Goal: Information Seeking & Learning: Learn about a topic

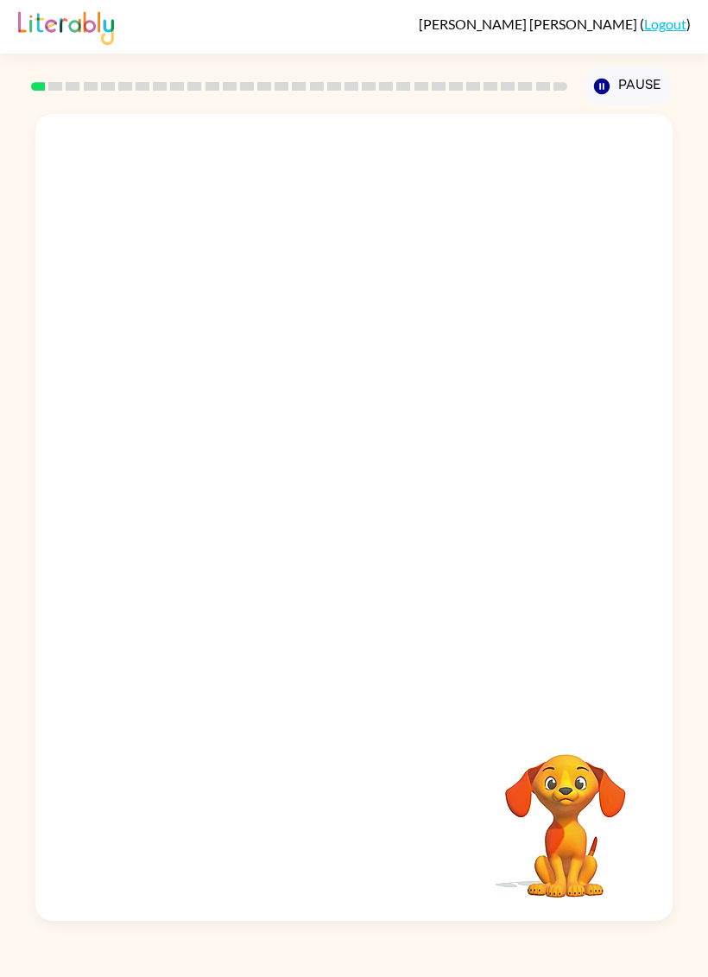
click at [10, 950] on div "[PERSON_NAME] Minila-[PERSON_NAME] ( Logout ) Pause Pause Your browser must sup…" at bounding box center [354, 488] width 708 height 977
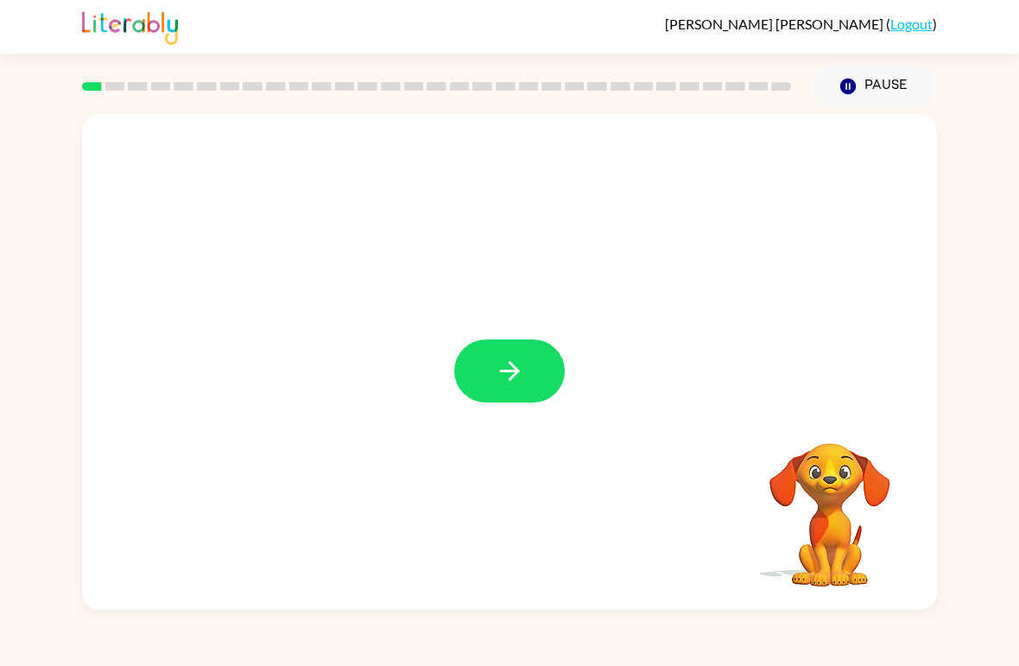
click at [514, 346] on button "button" at bounding box center [509, 370] width 111 height 63
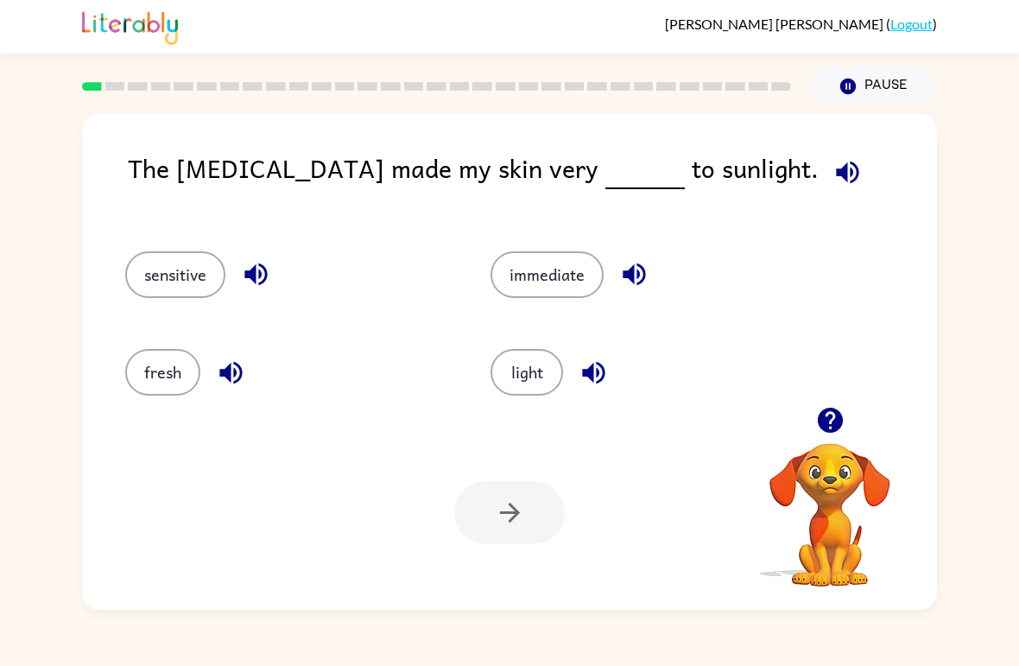
click at [707, 162] on icon "button" at bounding box center [848, 172] width 30 height 30
click at [707, 172] on button "button" at bounding box center [848, 172] width 44 height 44
click at [707, 163] on button "button" at bounding box center [848, 172] width 44 height 44
click at [707, 176] on icon "button" at bounding box center [848, 172] width 30 height 30
click at [707, 178] on icon "button" at bounding box center [848, 172] width 30 height 30
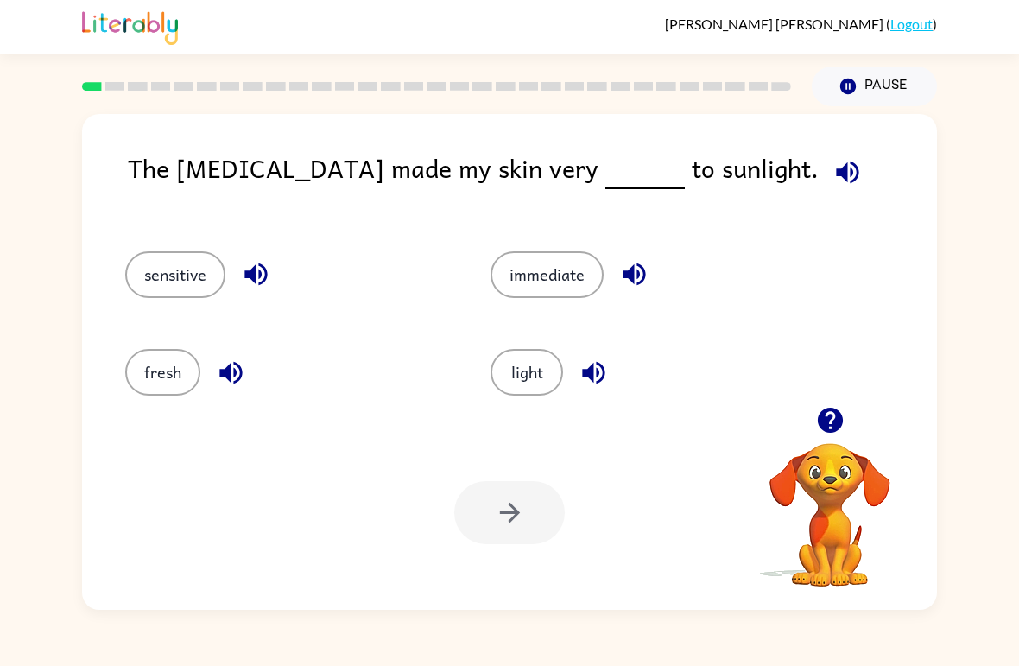
click at [707, 165] on icon "button" at bounding box center [848, 172] width 30 height 30
click at [707, 130] on div "The [MEDICAL_DATA] made my skin very to sunlight. sensitive immediate fresh lig…" at bounding box center [509, 362] width 855 height 496
click at [707, 168] on icon "button" at bounding box center [848, 172] width 30 height 30
click at [545, 386] on button "light" at bounding box center [527, 372] width 73 height 47
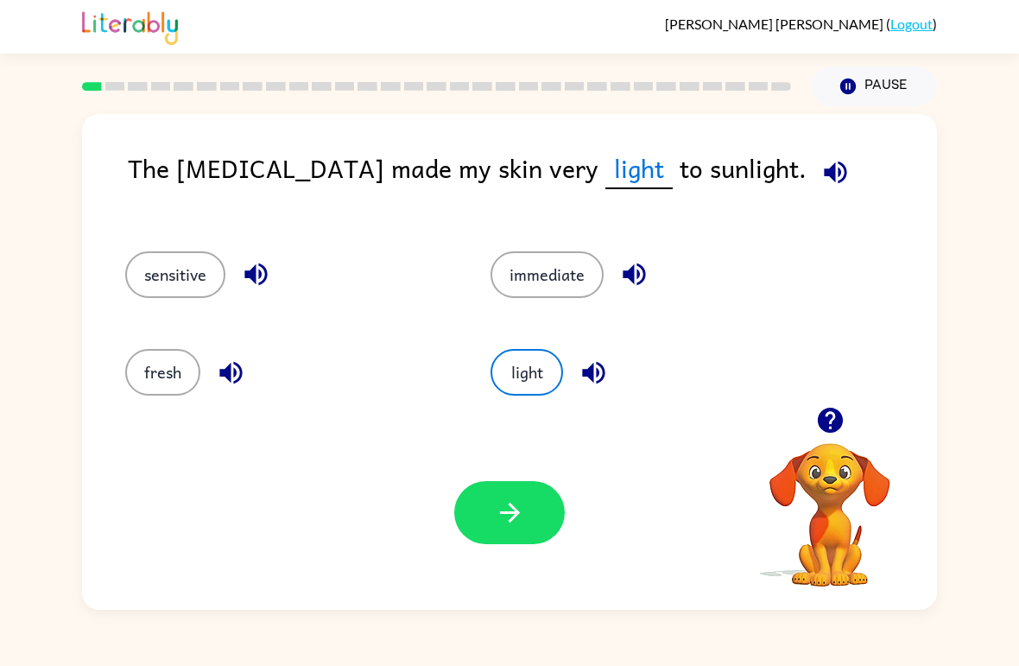
click at [515, 527] on icon "button" at bounding box center [510, 513] width 30 height 30
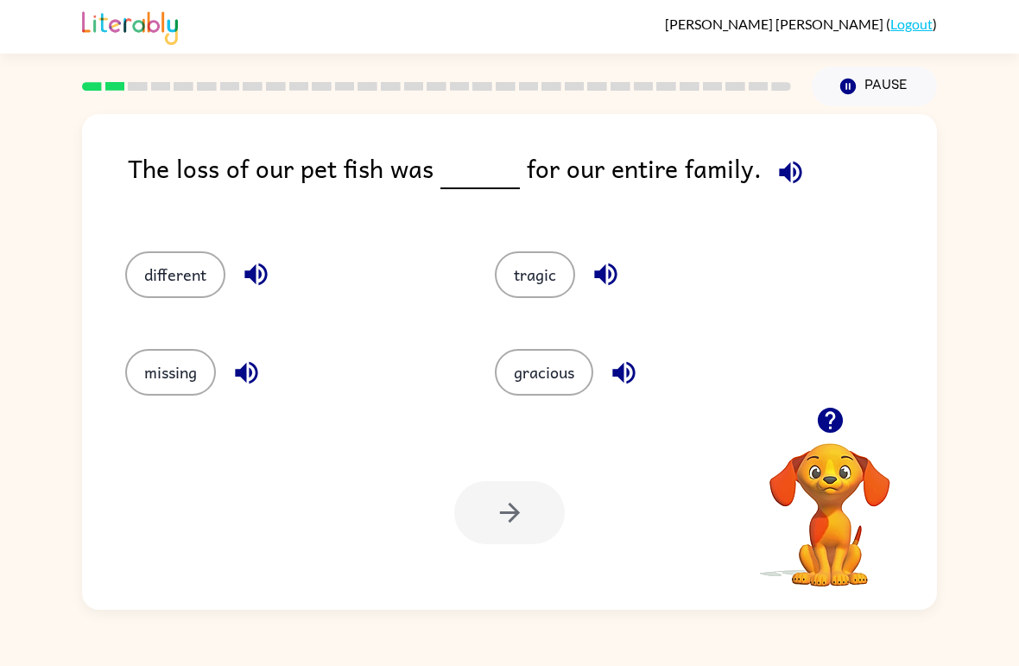
click at [707, 155] on span at bounding box center [787, 168] width 51 height 39
click at [707, 167] on icon "button" at bounding box center [791, 172] width 30 height 30
click at [158, 289] on button "different" at bounding box center [175, 274] width 100 height 47
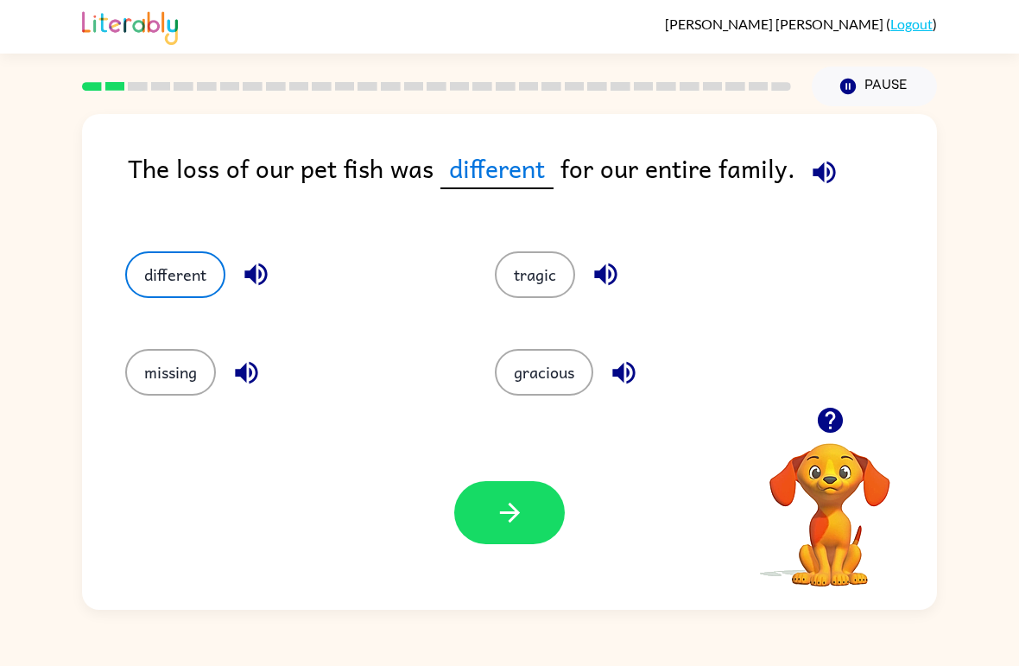
click at [519, 535] on button "button" at bounding box center [509, 512] width 111 height 63
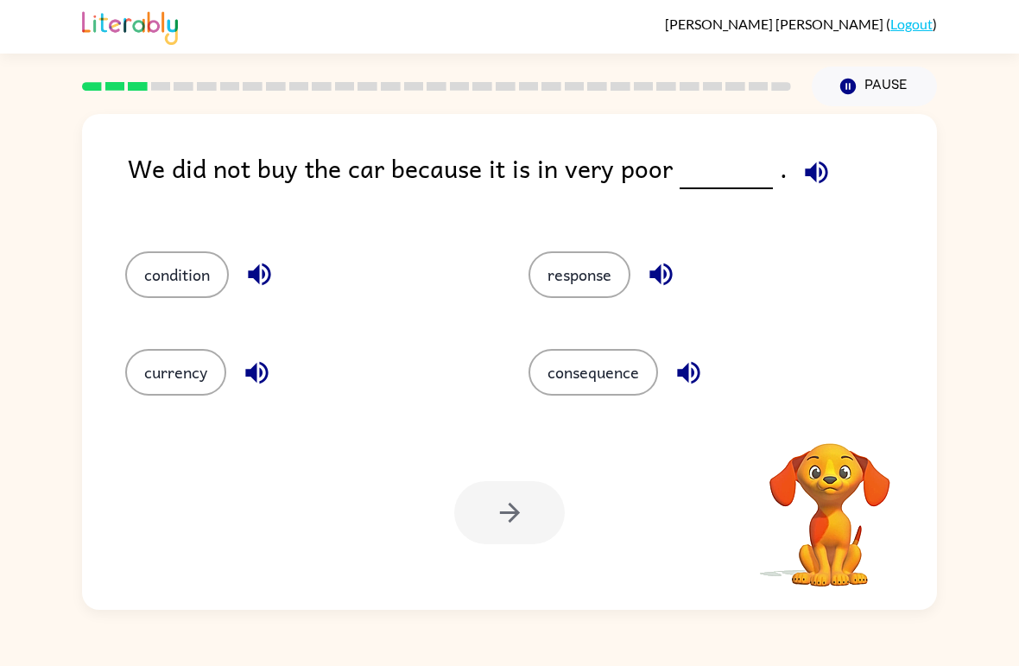
click at [707, 175] on div "We did not buy the car because it is in very poor ." at bounding box center [532, 183] width 809 height 68
click at [707, 173] on button "button" at bounding box center [817, 172] width 44 height 44
click at [647, 350] on div "consequence" at bounding box center [711, 372] width 364 height 47
click at [639, 369] on button "consequence" at bounding box center [594, 372] width 130 height 47
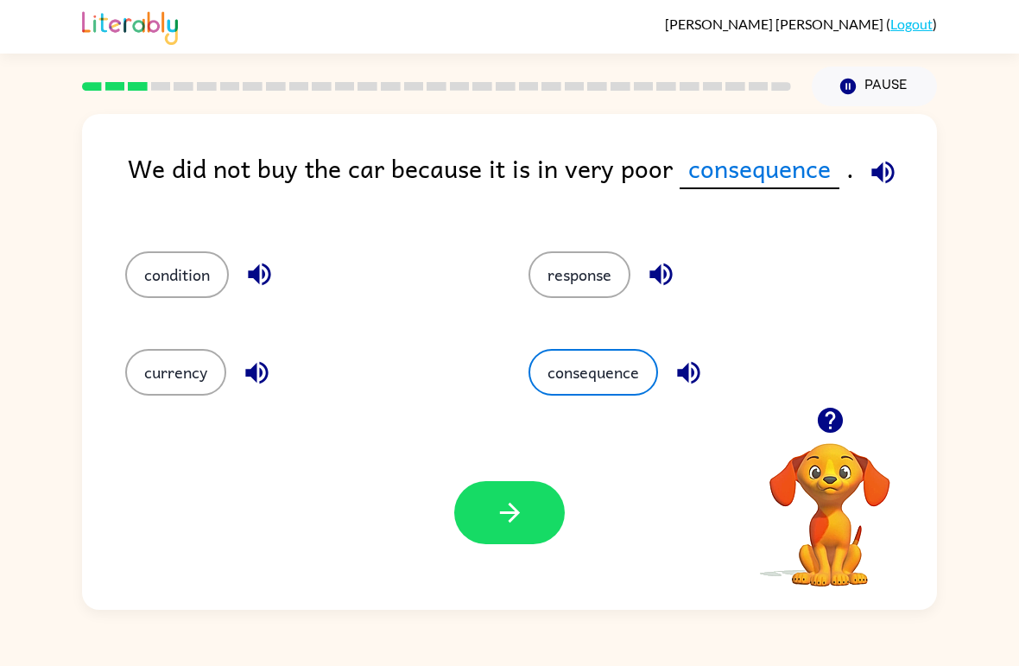
click at [506, 518] on icon "button" at bounding box center [510, 513] width 30 height 30
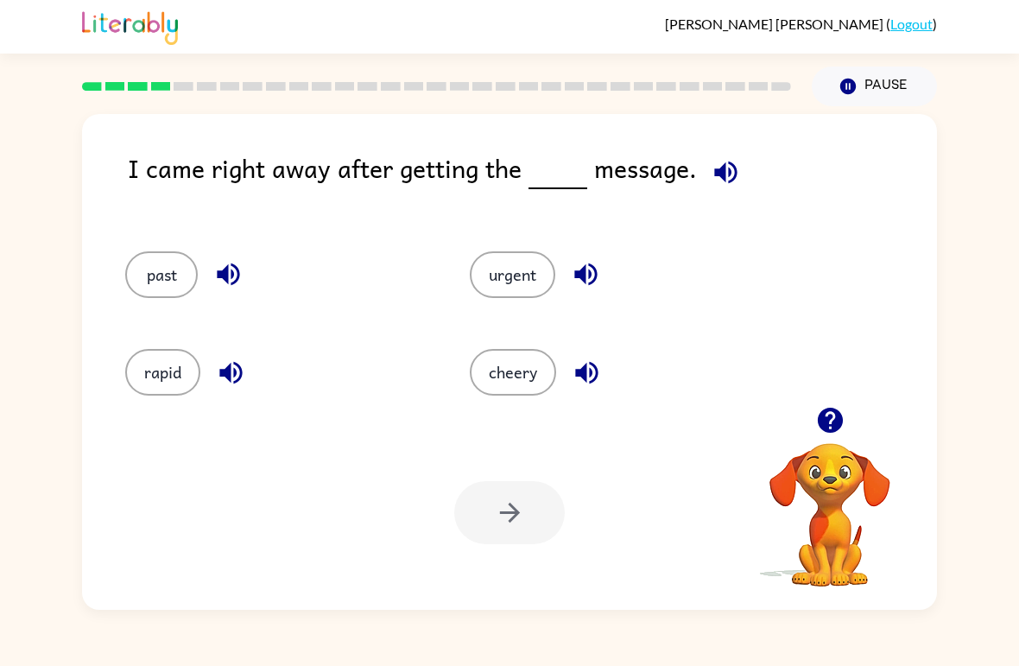
click at [707, 164] on icon "button" at bounding box center [726, 172] width 30 height 30
click at [493, 368] on button "cheery" at bounding box center [513, 372] width 86 height 47
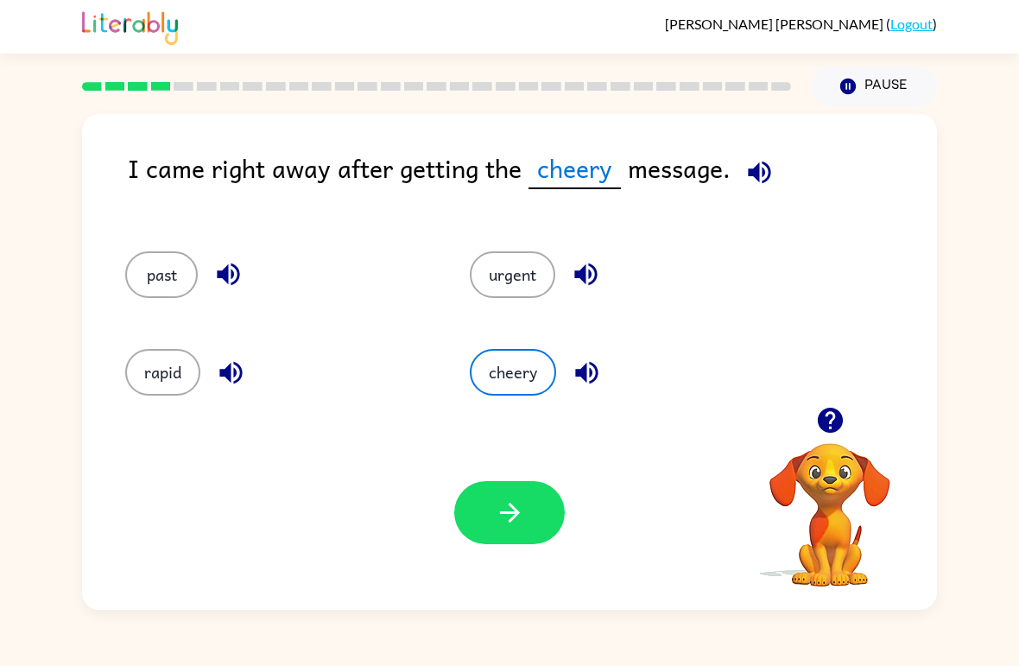
click at [154, 366] on button "rapid" at bounding box center [162, 372] width 75 height 47
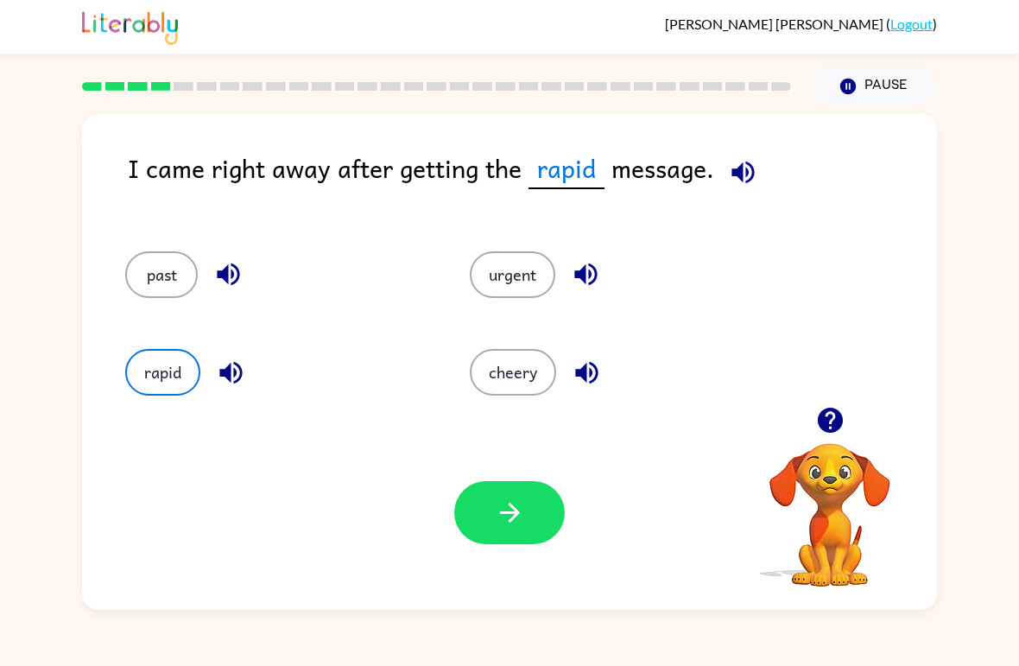
click at [506, 294] on button "urgent" at bounding box center [513, 274] width 86 height 47
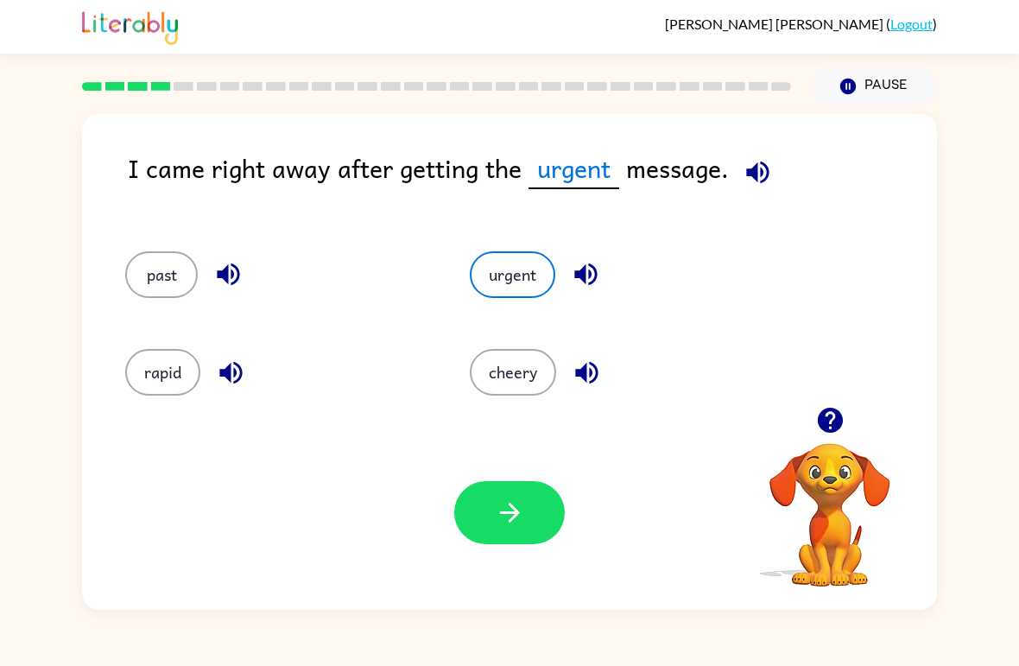
click at [488, 543] on button "button" at bounding box center [509, 512] width 111 height 63
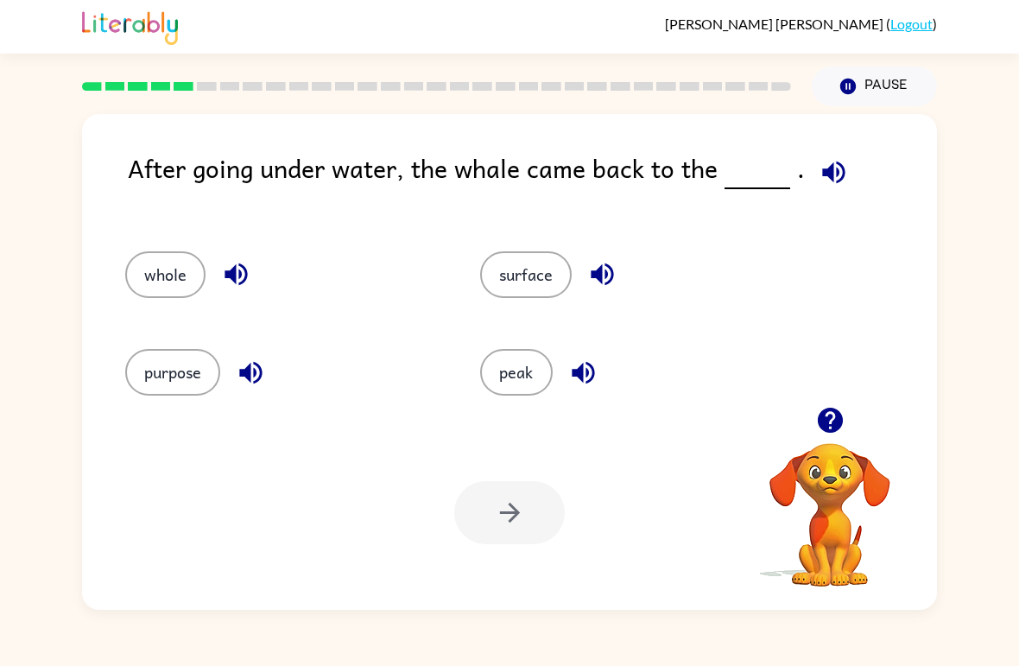
click at [707, 155] on button "button" at bounding box center [834, 172] width 44 height 44
click at [543, 293] on button "surface" at bounding box center [526, 274] width 92 height 47
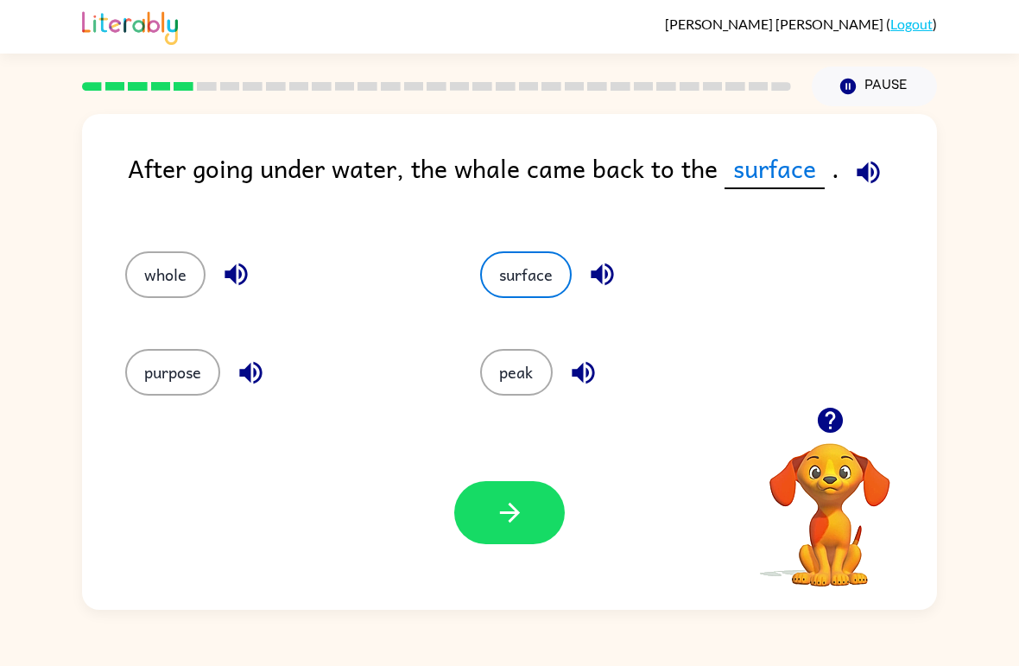
click at [510, 558] on div "Your browser must support playing .mp4 files to use Literably. Please try using…" at bounding box center [509, 513] width 855 height 194
click at [501, 486] on button "button" at bounding box center [509, 512] width 111 height 63
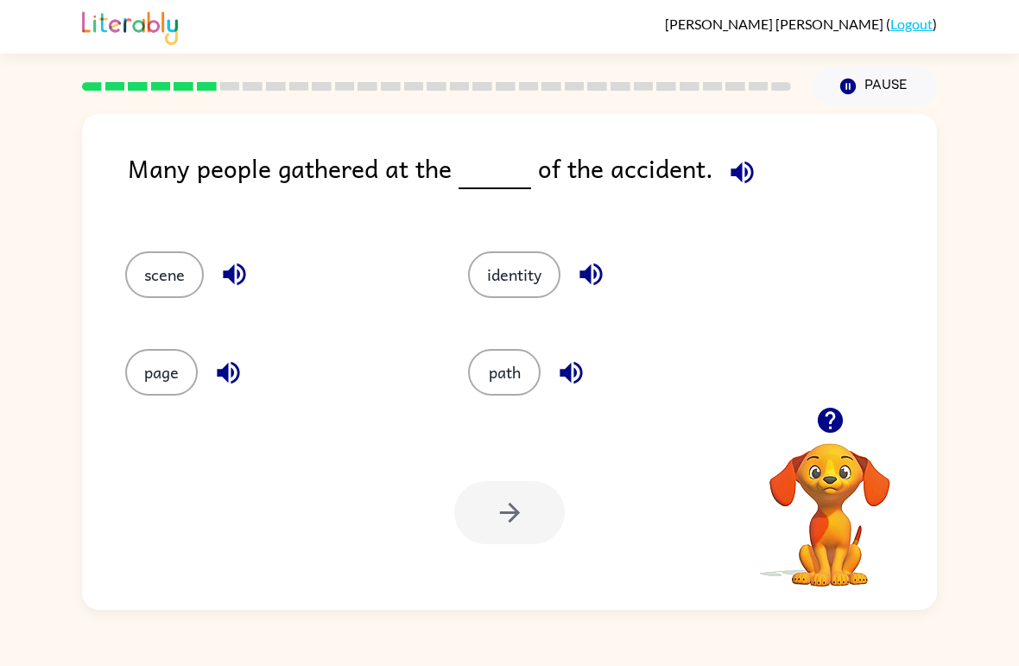
click at [707, 194] on button "button" at bounding box center [742, 172] width 44 height 44
click at [707, 172] on icon "button" at bounding box center [742, 172] width 30 height 30
click at [707, 166] on icon "button" at bounding box center [742, 172] width 22 height 22
click at [707, 413] on icon "button" at bounding box center [829, 420] width 25 height 25
click at [707, 170] on icon "button" at bounding box center [742, 172] width 30 height 30
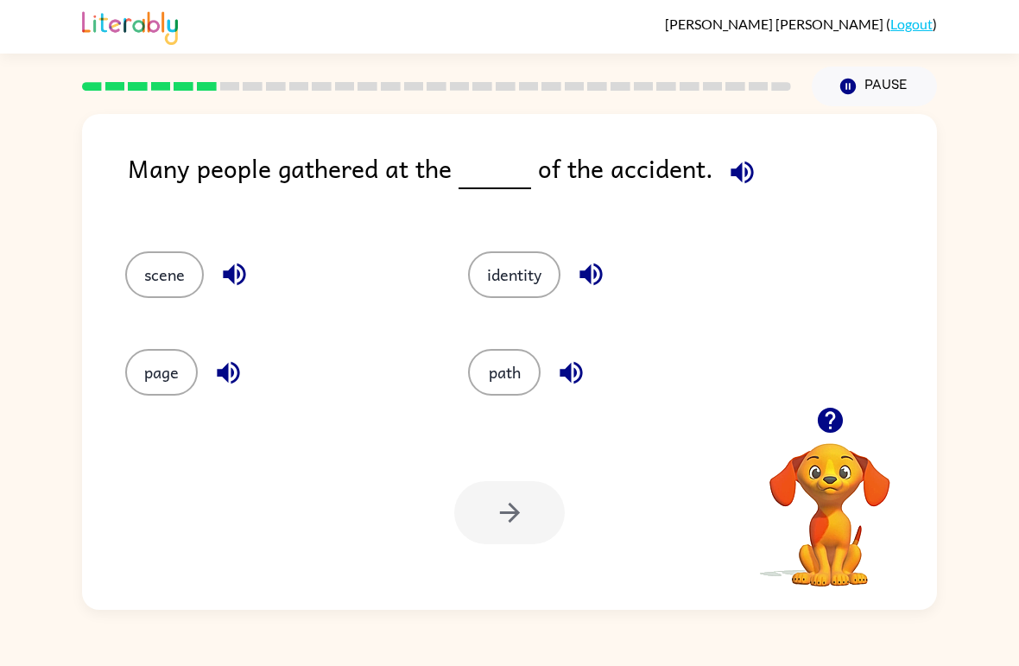
click at [707, 149] on span at bounding box center [739, 168] width 51 height 39
click at [707, 155] on button "button" at bounding box center [742, 172] width 44 height 44
click at [707, 159] on span at bounding box center [739, 168] width 51 height 39
click at [141, 267] on button "scene" at bounding box center [164, 274] width 79 height 47
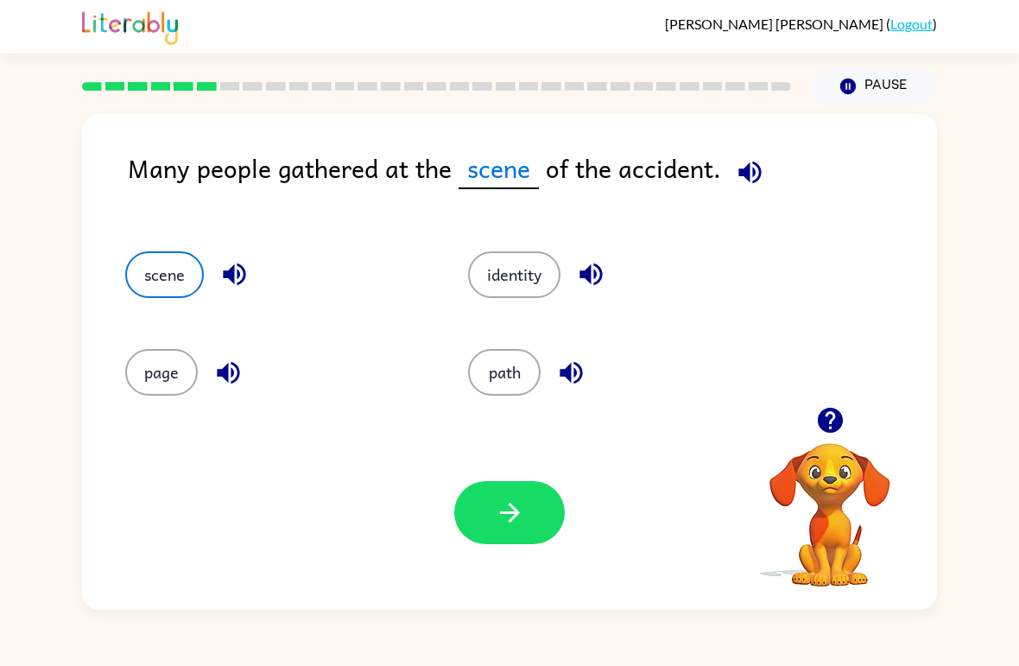
click at [487, 535] on button "button" at bounding box center [509, 512] width 111 height 63
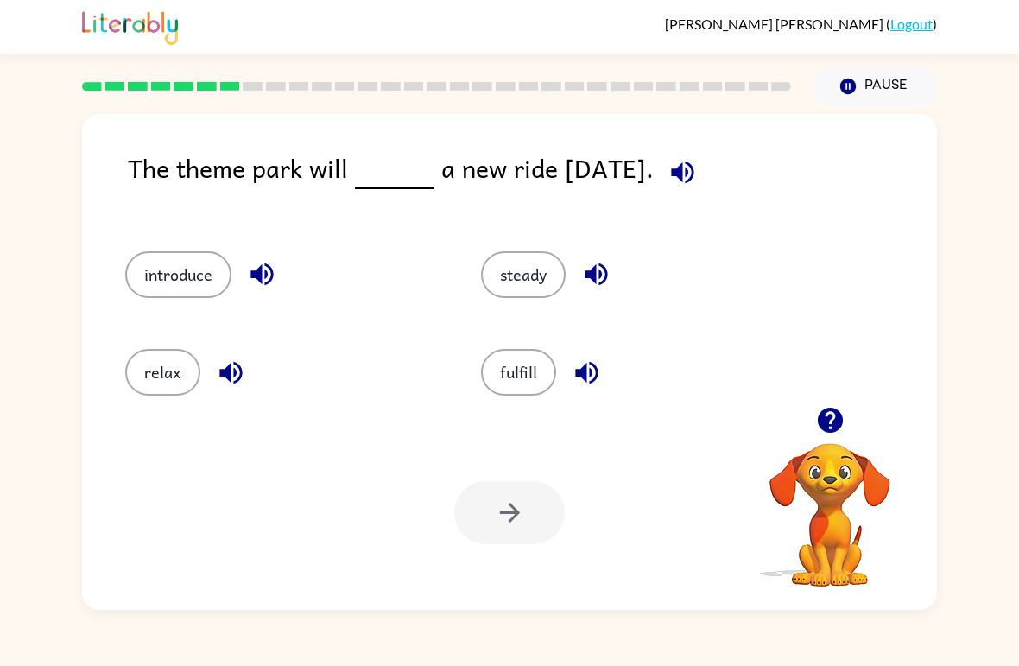
click at [692, 165] on icon "button" at bounding box center [683, 172] width 30 height 30
click at [148, 294] on button "introduce" at bounding box center [178, 274] width 106 height 47
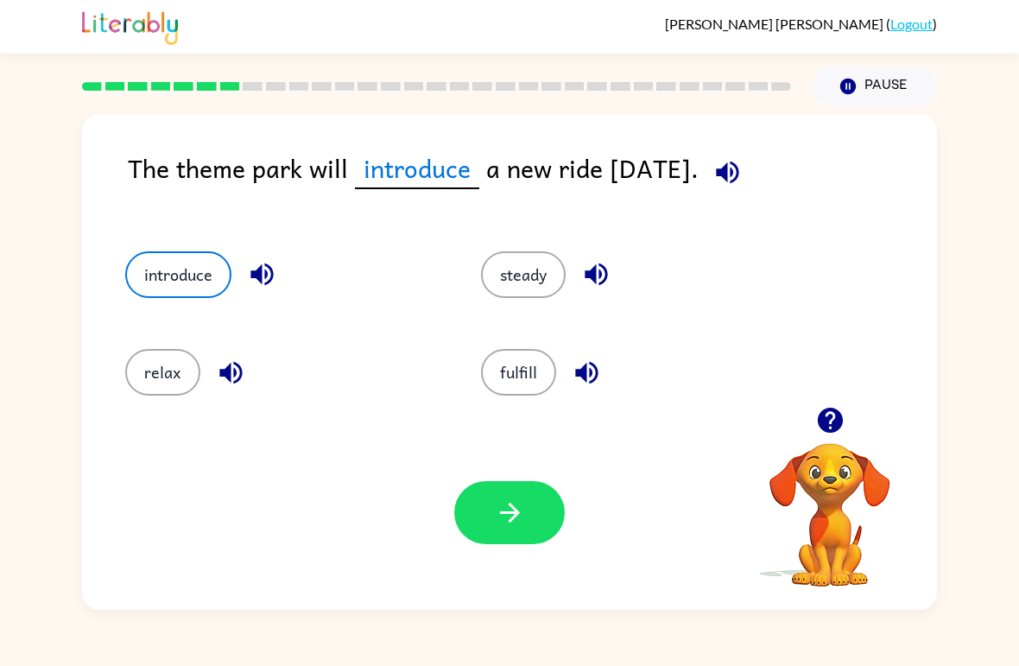
click at [707, 167] on icon "button" at bounding box center [728, 172] width 30 height 30
click at [520, 539] on button "button" at bounding box center [509, 512] width 111 height 63
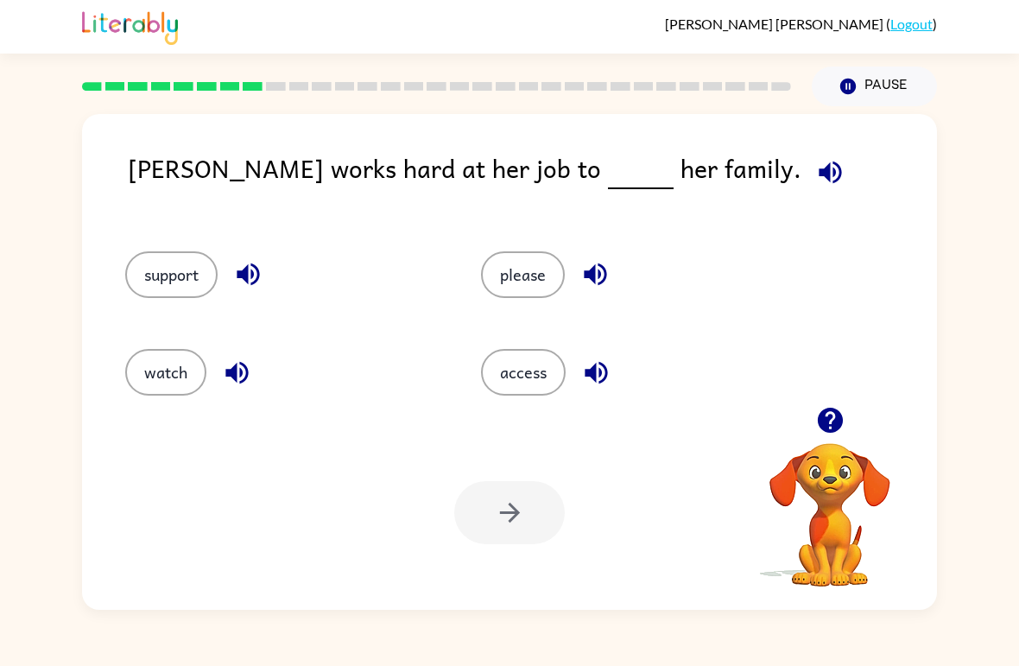
click at [707, 155] on span at bounding box center [827, 168] width 51 height 39
click at [707, 164] on icon "button" at bounding box center [830, 172] width 30 height 30
click at [177, 269] on button "support" at bounding box center [171, 274] width 92 height 47
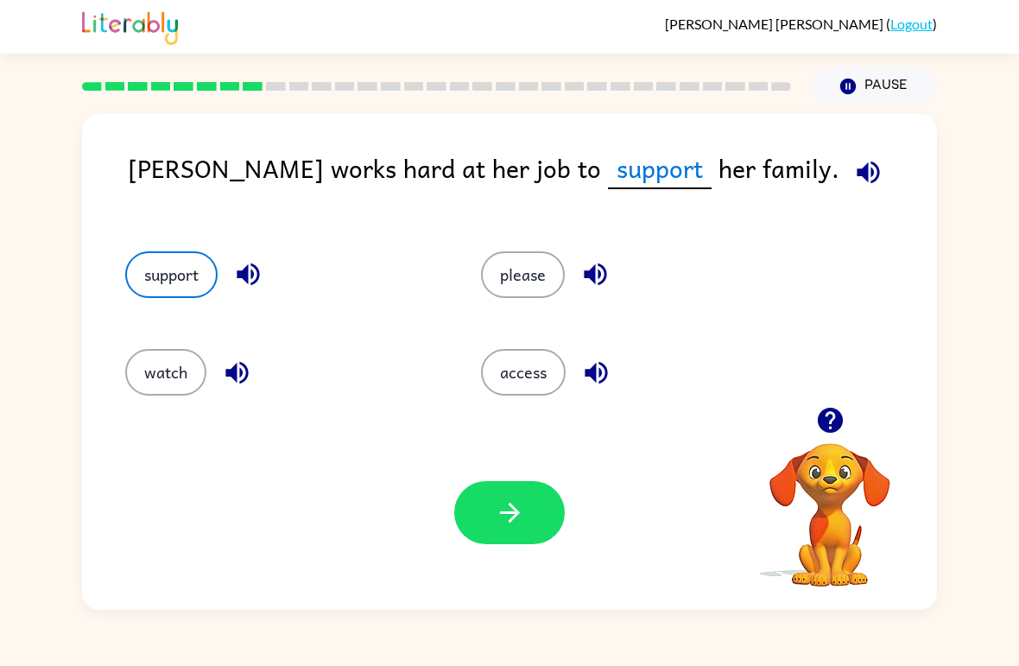
click at [519, 519] on icon "button" at bounding box center [510, 513] width 30 height 30
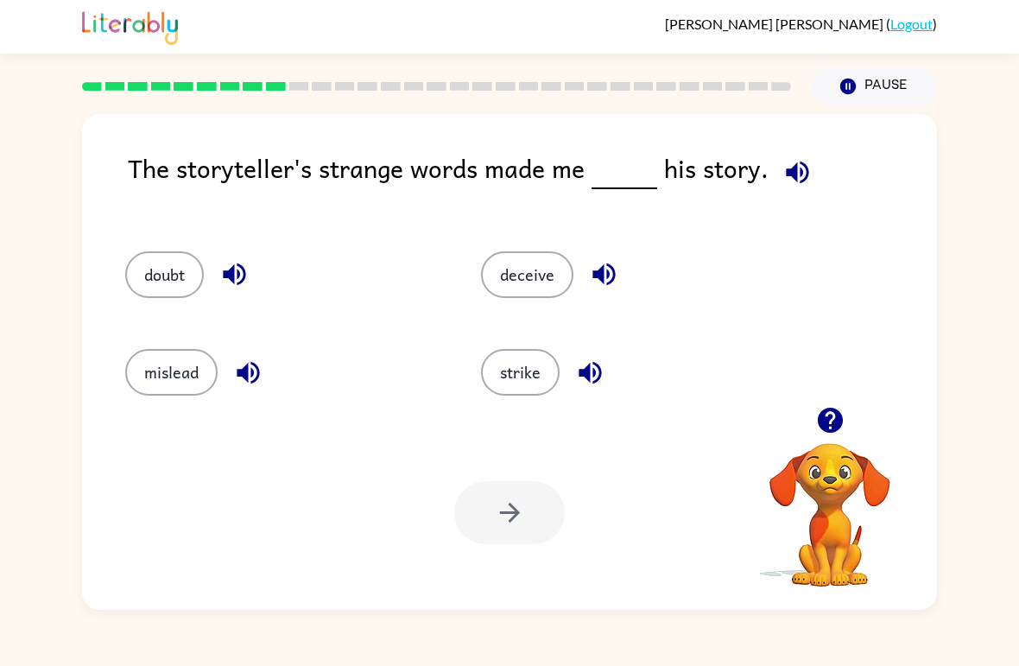
click at [707, 183] on button "button" at bounding box center [798, 172] width 44 height 44
click at [707, 168] on icon "button" at bounding box center [797, 172] width 22 height 22
click at [707, 164] on icon "button" at bounding box center [798, 172] width 30 height 30
click at [573, 402] on div "strike" at bounding box center [626, 365] width 356 height 98
click at [549, 384] on button "strike" at bounding box center [520, 372] width 79 height 47
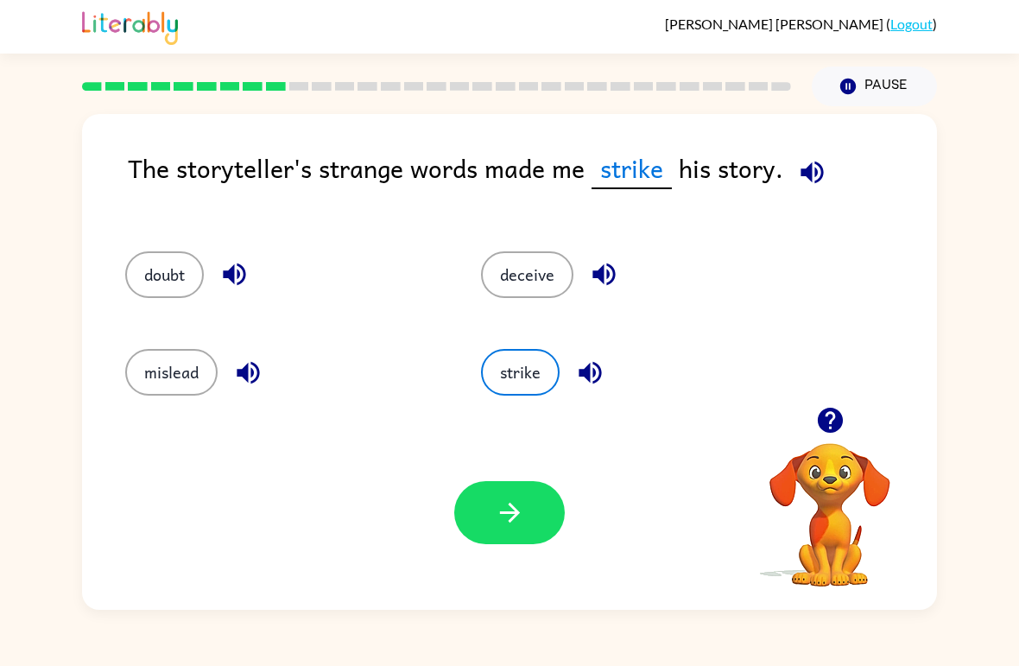
click at [494, 542] on button "button" at bounding box center [509, 512] width 111 height 63
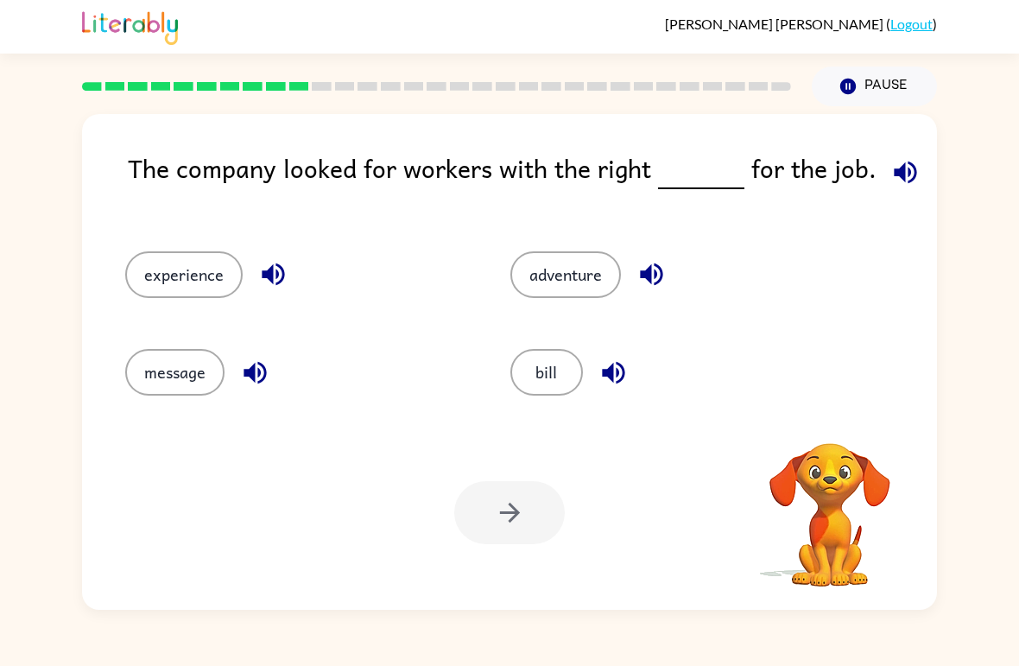
click at [707, 180] on icon "button" at bounding box center [906, 172] width 30 height 30
click at [707, 166] on icon "button" at bounding box center [905, 172] width 22 height 22
click at [165, 378] on button "message" at bounding box center [174, 372] width 99 height 47
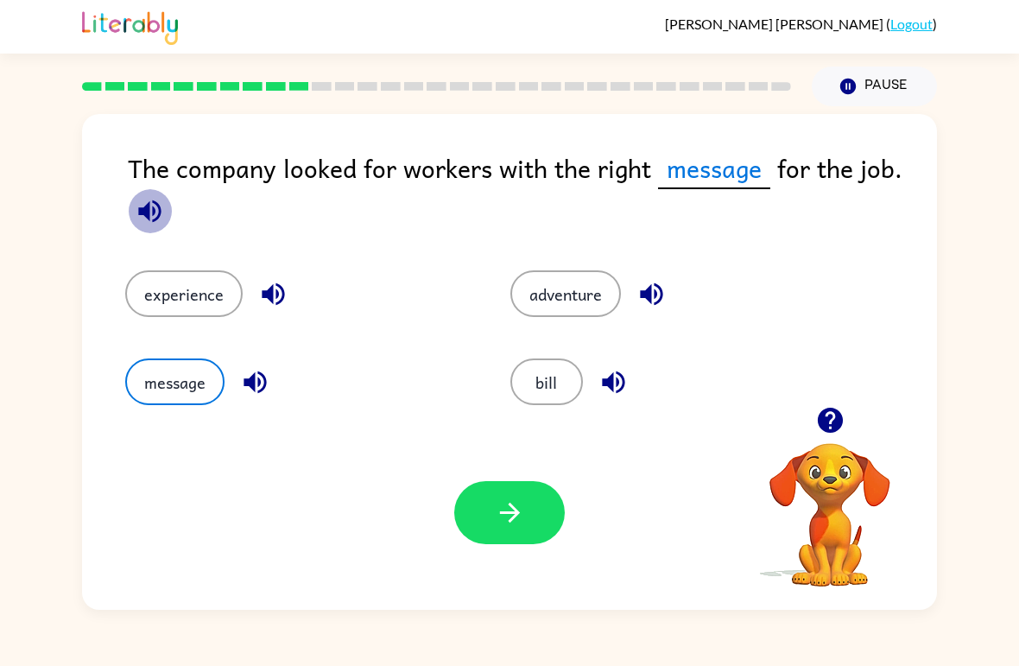
click at [165, 219] on button "button" at bounding box center [150, 211] width 44 height 44
click at [707, 168] on span "message" at bounding box center [714, 169] width 112 height 41
click at [184, 394] on button "message" at bounding box center [174, 381] width 99 height 47
click at [143, 394] on button "message" at bounding box center [174, 381] width 99 height 47
click at [155, 276] on button "experience" at bounding box center [183, 293] width 117 height 47
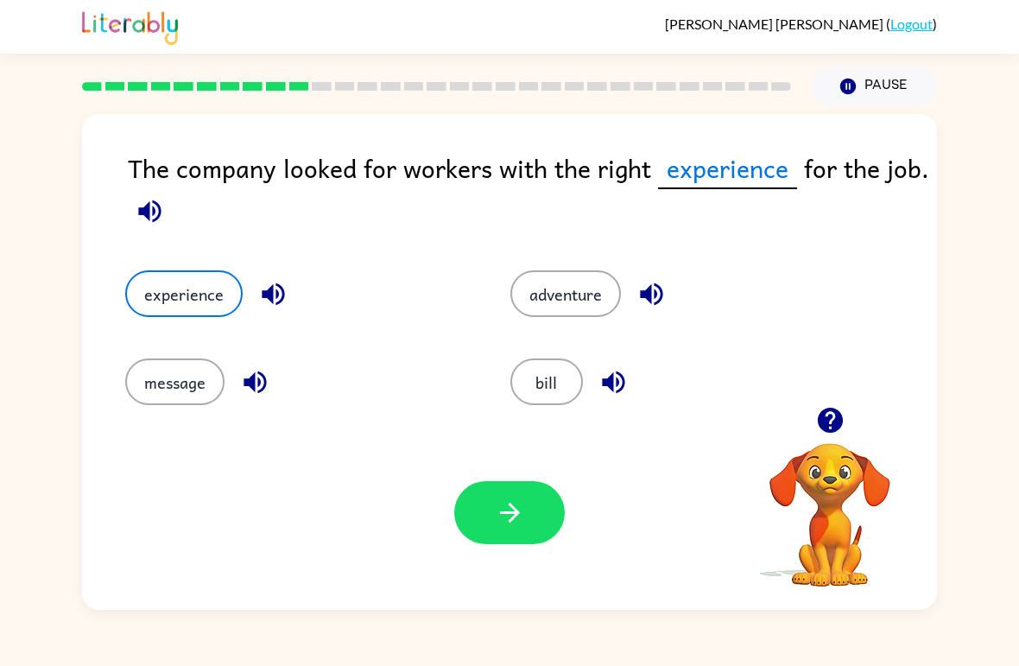
click at [489, 558] on div "Your browser must support playing .mp4 files to use Literably. Please try using…" at bounding box center [509, 513] width 855 height 194
click at [493, 544] on button "button" at bounding box center [509, 512] width 111 height 63
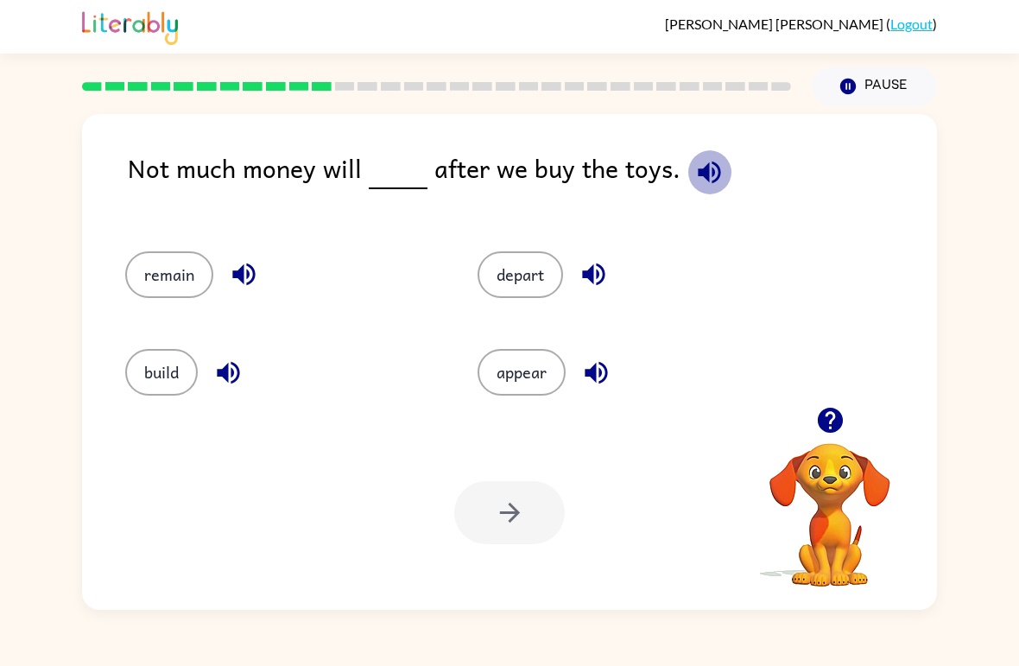
click at [692, 155] on button "button" at bounding box center [710, 172] width 44 height 44
click at [707, 177] on icon "button" at bounding box center [709, 172] width 22 height 22
click at [703, 169] on icon "button" at bounding box center [710, 172] width 30 height 30
click at [707, 169] on icon "button" at bounding box center [710, 172] width 30 height 30
click at [699, 186] on icon "button" at bounding box center [710, 172] width 30 height 30
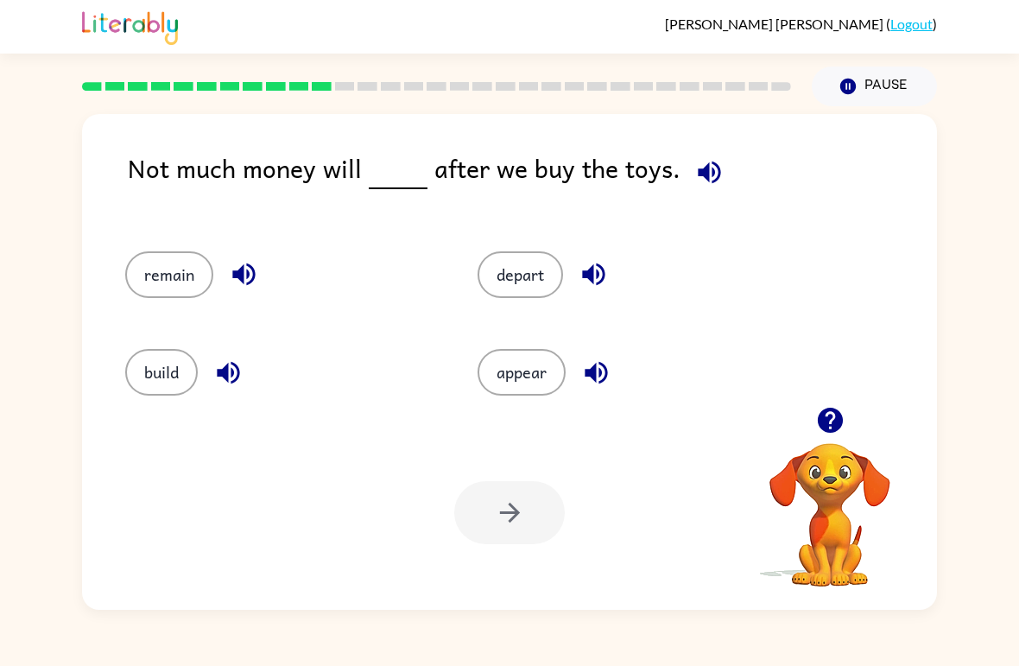
click at [701, 174] on icon "button" at bounding box center [709, 172] width 22 height 22
click at [142, 366] on button "build" at bounding box center [161, 372] width 73 height 47
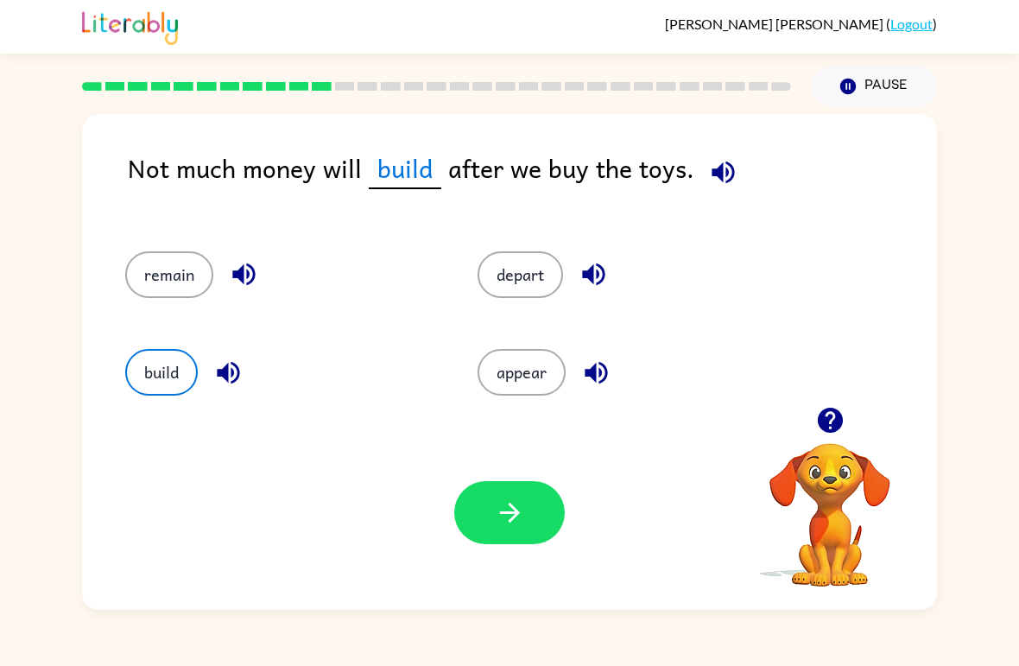
click at [501, 352] on button "appear" at bounding box center [522, 372] width 88 height 47
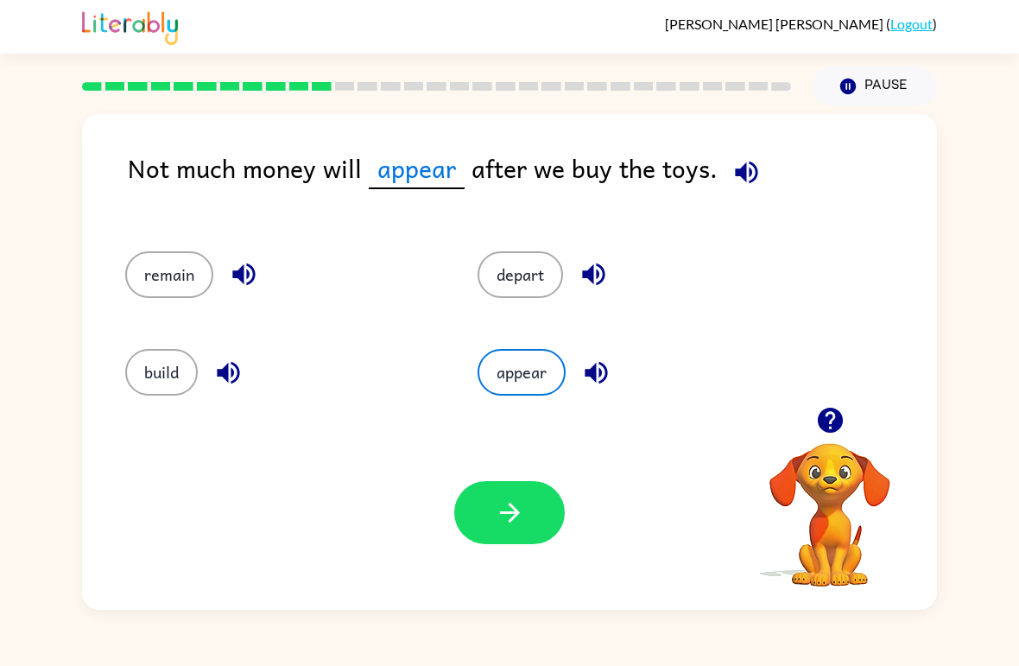
click at [608, 356] on button "button" at bounding box center [596, 373] width 44 height 44
click at [607, 373] on icon "button" at bounding box center [596, 372] width 22 height 22
click at [581, 381] on icon "button" at bounding box center [596, 373] width 30 height 30
click at [609, 377] on icon "button" at bounding box center [596, 373] width 30 height 30
click at [707, 156] on button "button" at bounding box center [747, 172] width 44 height 44
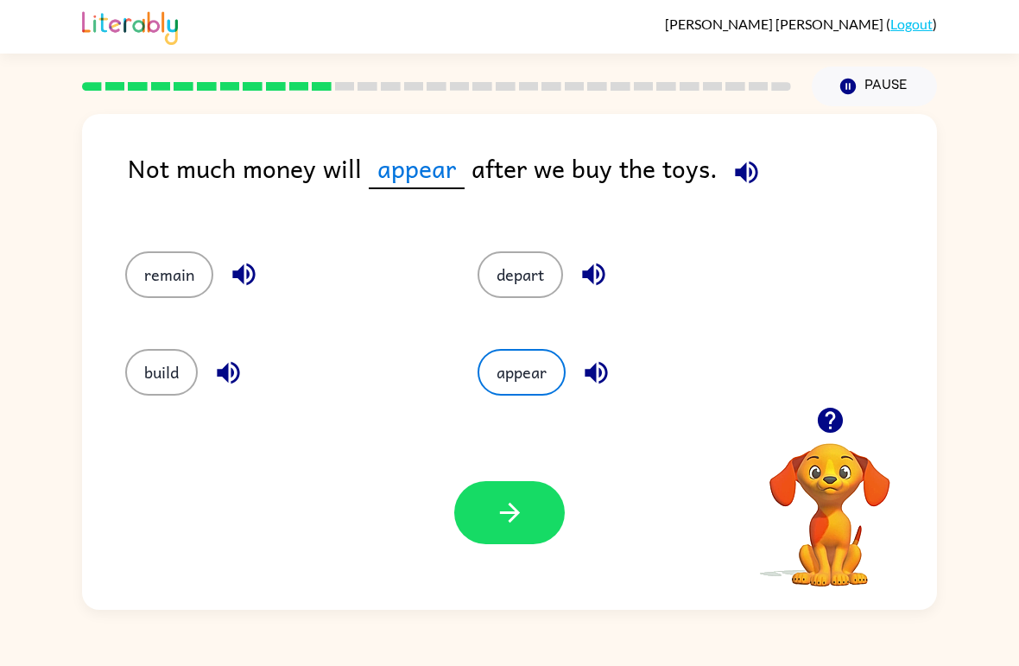
click at [524, 384] on button "appear" at bounding box center [522, 372] width 88 height 47
click at [553, 377] on button "appear" at bounding box center [522, 372] width 88 height 47
click at [600, 371] on icon "button" at bounding box center [596, 372] width 22 height 22
click at [707, 175] on button "button" at bounding box center [747, 172] width 44 height 44
click at [554, 386] on button "appear" at bounding box center [522, 372] width 88 height 47
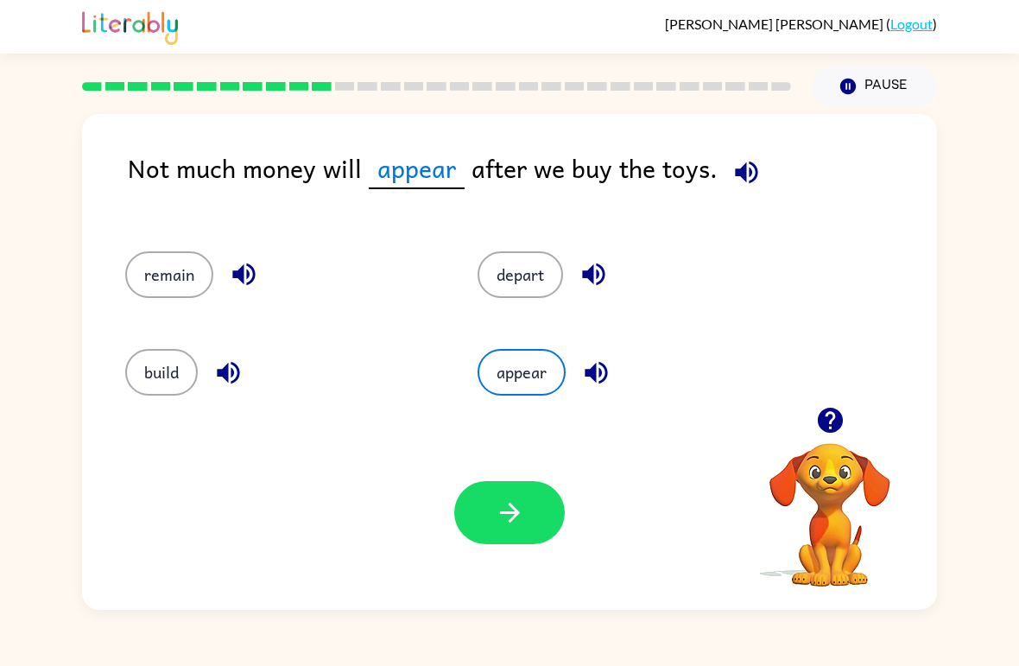
click at [530, 379] on button "appear" at bounding box center [522, 372] width 88 height 47
click at [605, 379] on icon "button" at bounding box center [596, 372] width 22 height 22
click at [707, 174] on icon "button" at bounding box center [747, 172] width 30 height 30
click at [601, 369] on icon "button" at bounding box center [596, 373] width 30 height 30
click at [707, 136] on div "Not much money will appear after we buy the toys. remain depart build appear Yo…" at bounding box center [509, 362] width 855 height 496
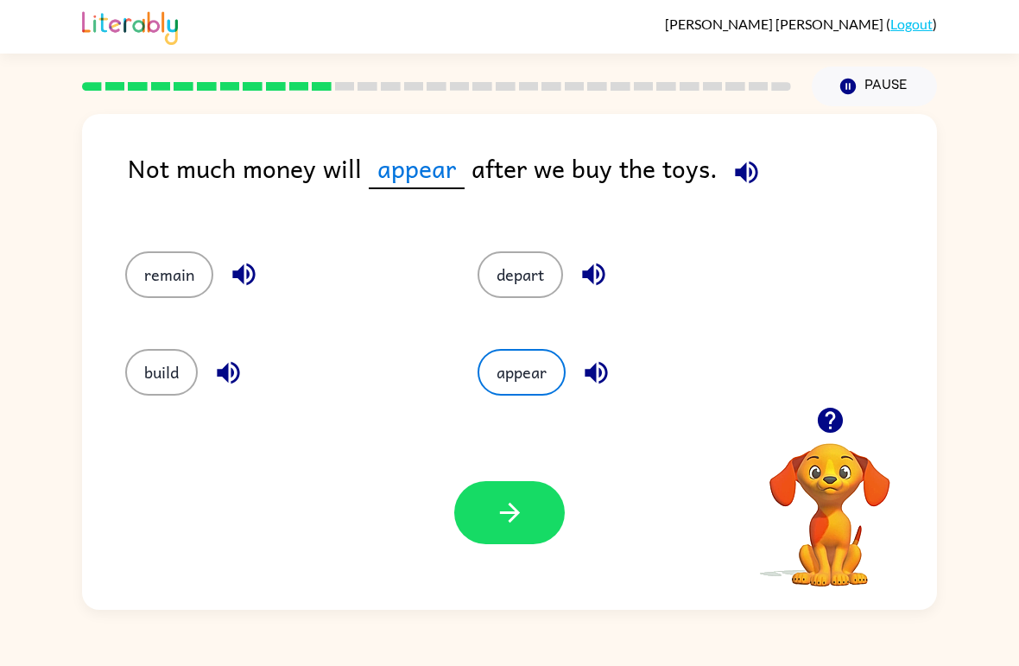
click at [707, 181] on icon "button" at bounding box center [747, 172] width 30 height 30
click at [603, 375] on icon "button" at bounding box center [596, 373] width 30 height 30
click at [707, 180] on icon "button" at bounding box center [747, 172] width 30 height 30
click at [707, 164] on icon "button" at bounding box center [747, 172] width 30 height 30
click at [614, 382] on button "button" at bounding box center [596, 373] width 44 height 44
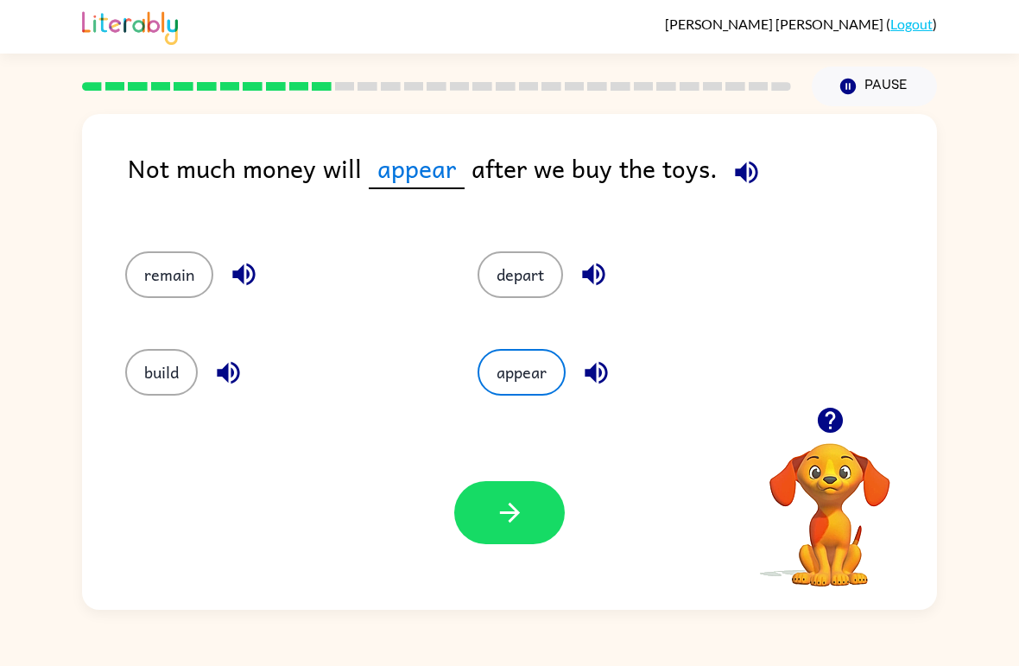
click at [707, 161] on button "button" at bounding box center [747, 172] width 44 height 44
click at [549, 282] on button "depart" at bounding box center [521, 274] width 86 height 47
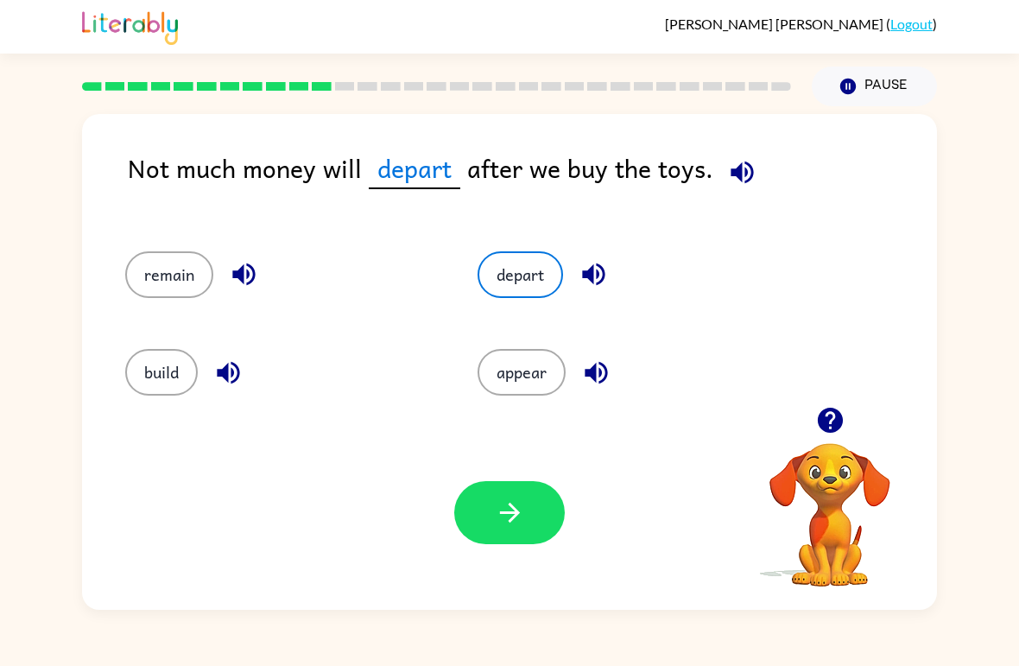
click at [612, 282] on button "button" at bounding box center [594, 274] width 44 height 44
click at [232, 268] on icon "button" at bounding box center [244, 274] width 30 height 30
click at [240, 388] on icon "button" at bounding box center [228, 373] width 30 height 30
click at [543, 387] on button "appear" at bounding box center [522, 372] width 88 height 47
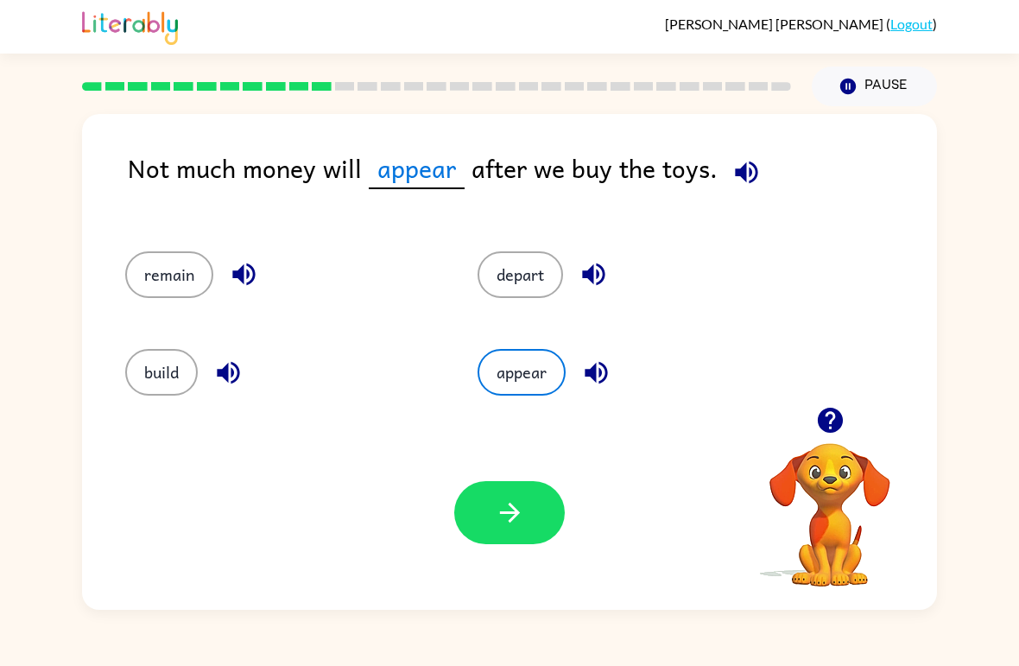
click at [505, 496] on button "button" at bounding box center [509, 512] width 111 height 63
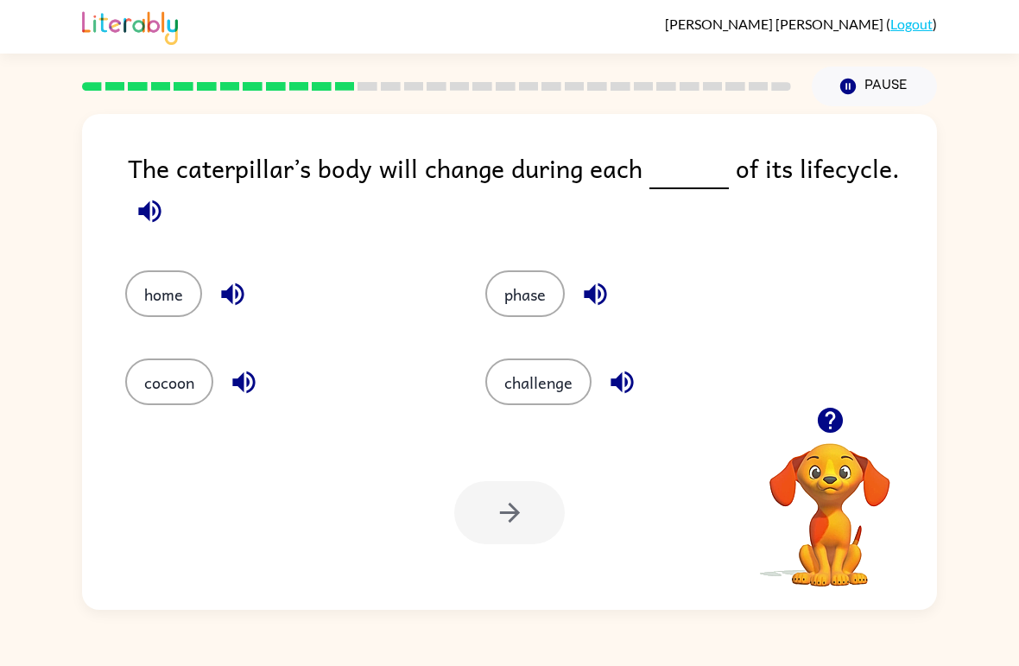
click at [144, 182] on div "The caterpillar’s body will change during each of its lifecycle." at bounding box center [532, 192] width 809 height 87
click at [155, 229] on button "button" at bounding box center [150, 211] width 44 height 44
click at [165, 215] on button "button" at bounding box center [150, 211] width 44 height 44
click at [166, 213] on button "button" at bounding box center [150, 211] width 44 height 44
click at [231, 281] on icon "button" at bounding box center [233, 294] width 30 height 30
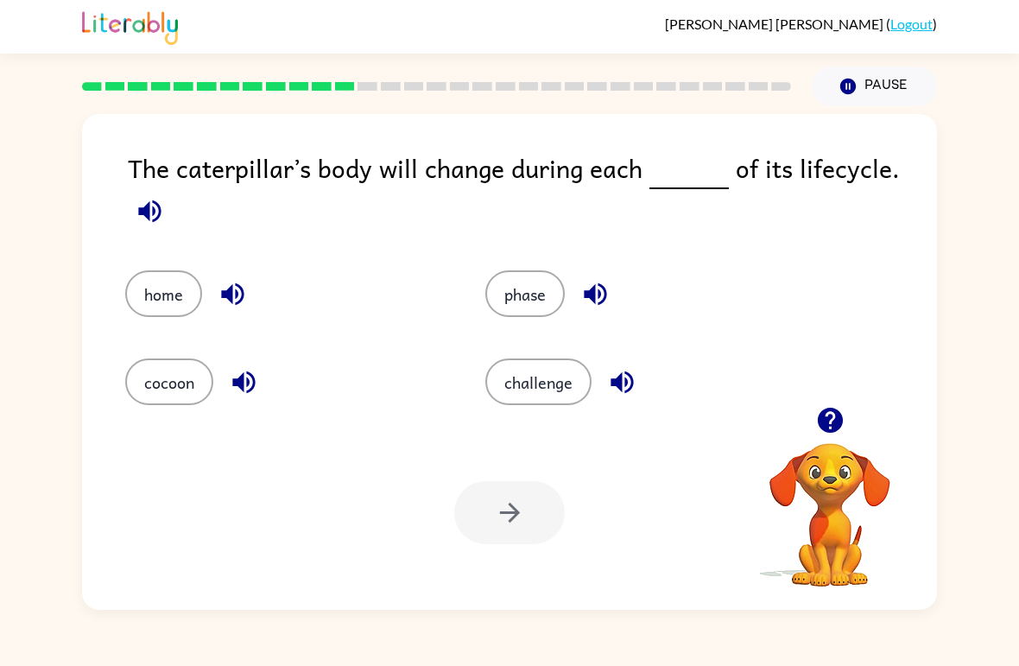
click at [149, 187] on div "The caterpillar’s body will change during each of its lifecycle." at bounding box center [532, 192] width 809 height 87
click at [156, 221] on icon "button" at bounding box center [149, 211] width 22 height 22
click at [168, 217] on button "button" at bounding box center [150, 211] width 44 height 44
click at [238, 404] on button "button" at bounding box center [244, 382] width 44 height 44
click at [169, 390] on button "cocoon" at bounding box center [169, 381] width 88 height 47
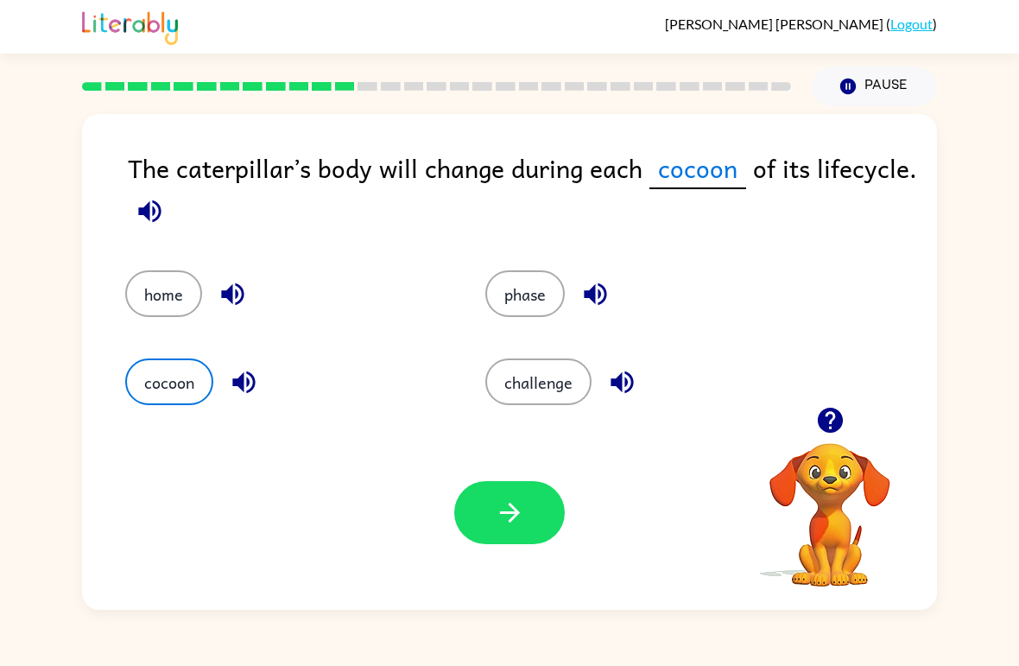
click at [458, 527] on button "button" at bounding box center [509, 512] width 111 height 63
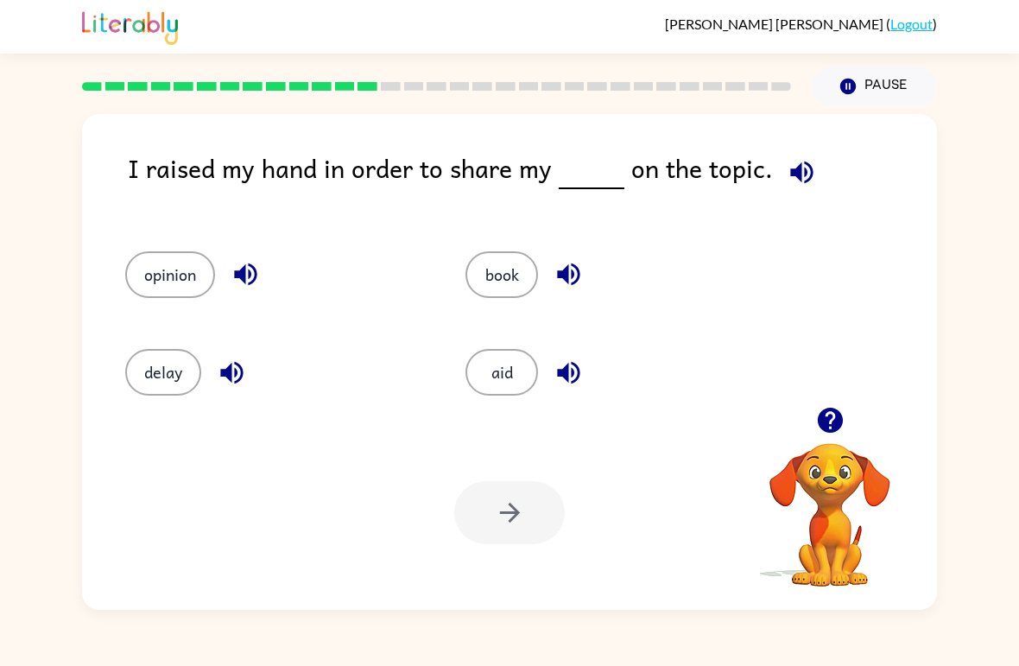
click at [707, 155] on button "button" at bounding box center [802, 172] width 44 height 44
click at [184, 277] on button "opinion" at bounding box center [170, 274] width 90 height 47
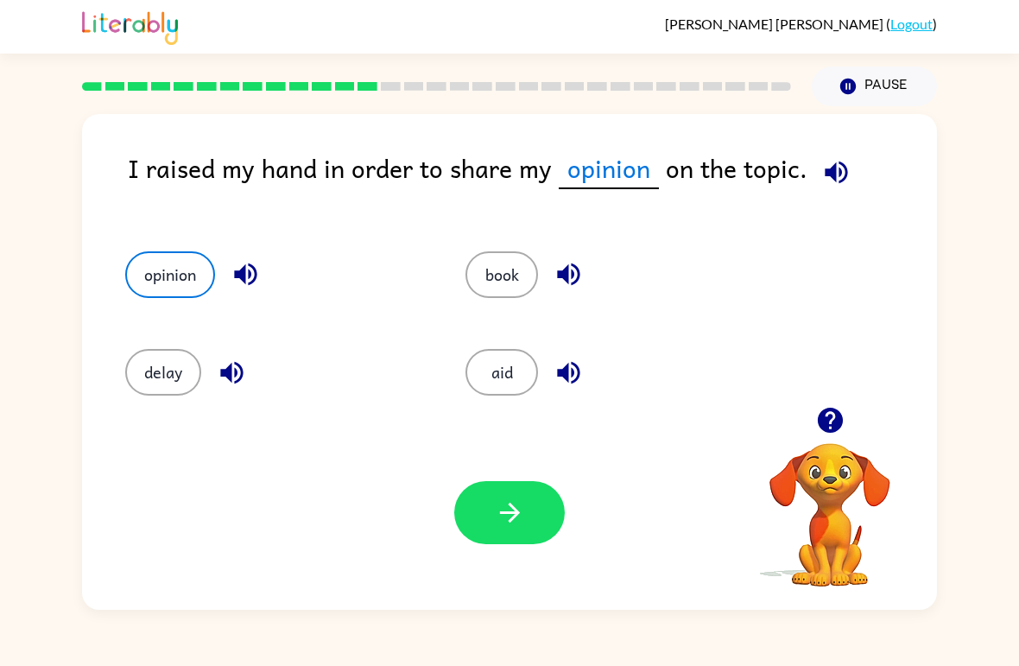
click at [524, 524] on icon "button" at bounding box center [510, 513] width 30 height 30
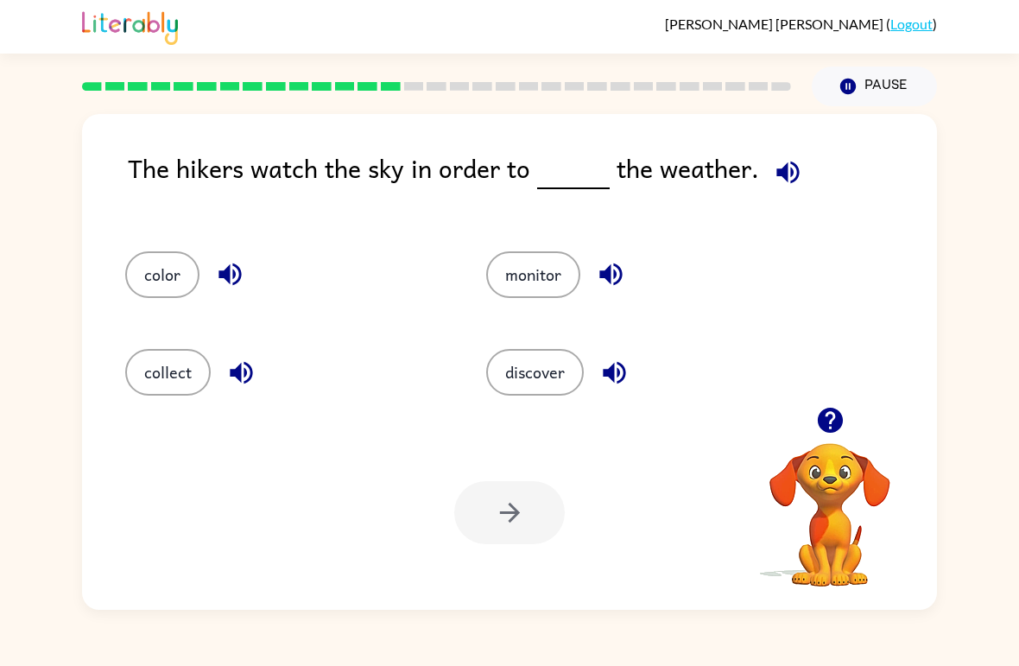
click at [707, 158] on icon "button" at bounding box center [788, 172] width 30 height 30
click at [707, 172] on button "button" at bounding box center [788, 172] width 44 height 44
click at [536, 318] on div "discover" at bounding box center [634, 365] width 361 height 98
click at [530, 380] on button "discover" at bounding box center [535, 372] width 98 height 47
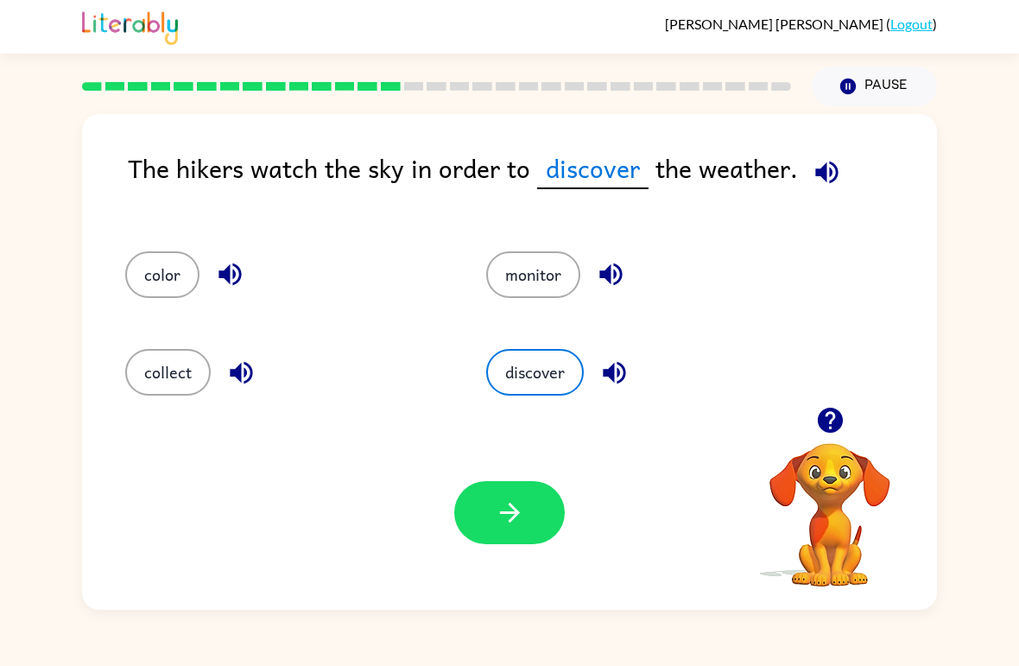
click at [517, 530] on button "button" at bounding box center [509, 512] width 111 height 63
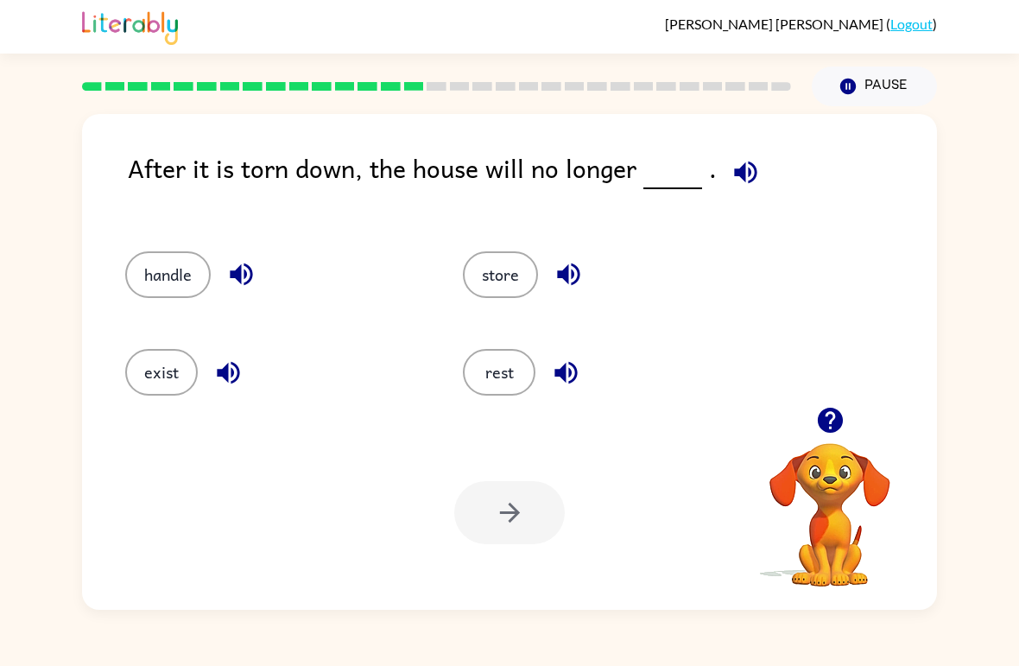
click at [707, 164] on icon "button" at bounding box center [746, 172] width 30 height 30
click at [707, 182] on icon "button" at bounding box center [746, 172] width 30 height 30
click at [707, 180] on icon "button" at bounding box center [745, 172] width 22 height 22
click at [707, 173] on icon "button" at bounding box center [745, 172] width 22 height 22
click at [707, 169] on button "button" at bounding box center [746, 172] width 44 height 44
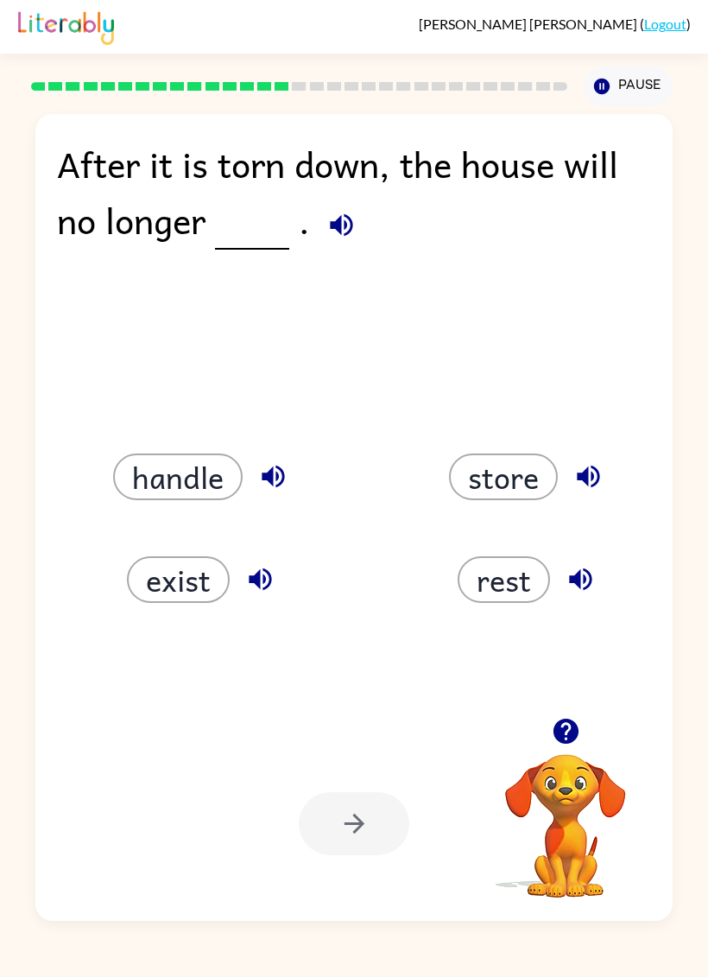
click at [608, 910] on div "Your browser must support playing .mp4 files to use Literably. Please try using…" at bounding box center [354, 823] width 638 height 194
